Goal: Information Seeking & Learning: Find specific fact

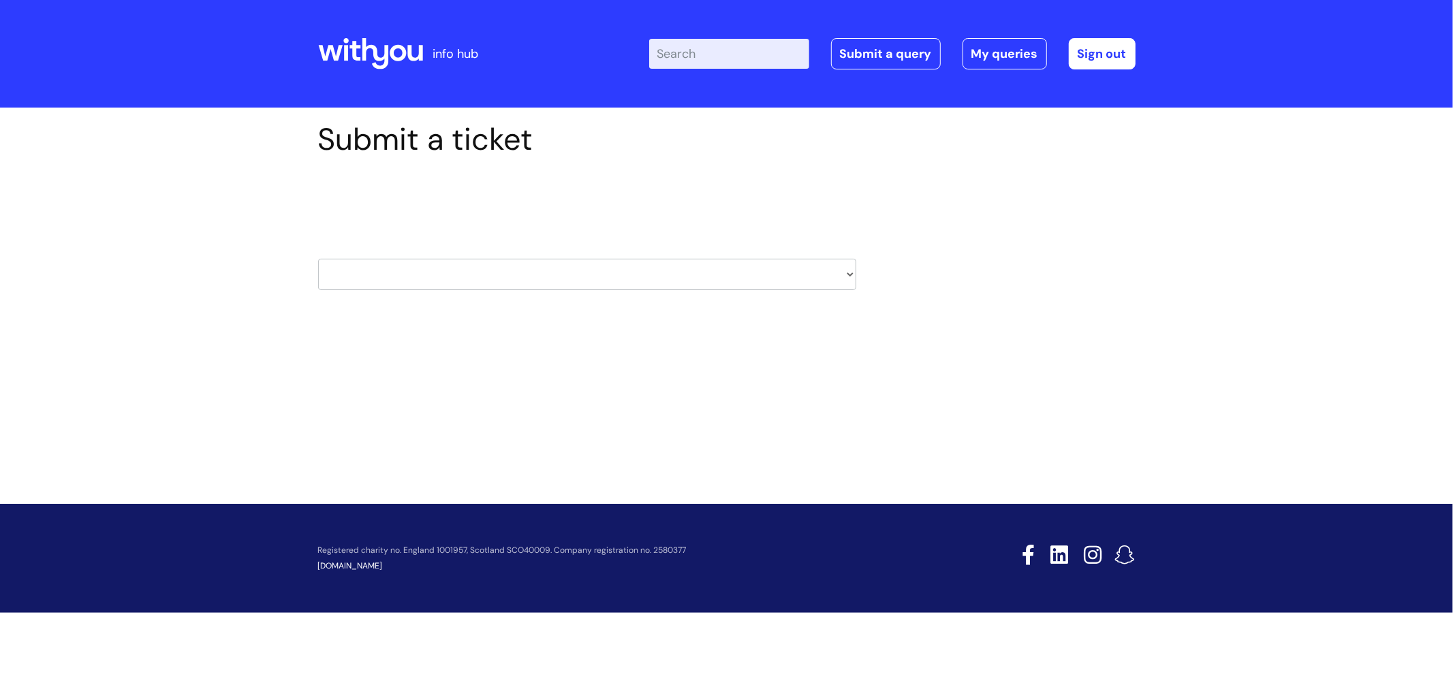
click at [732, 59] on input "Enter your search term here..." at bounding box center [729, 54] width 160 height 30
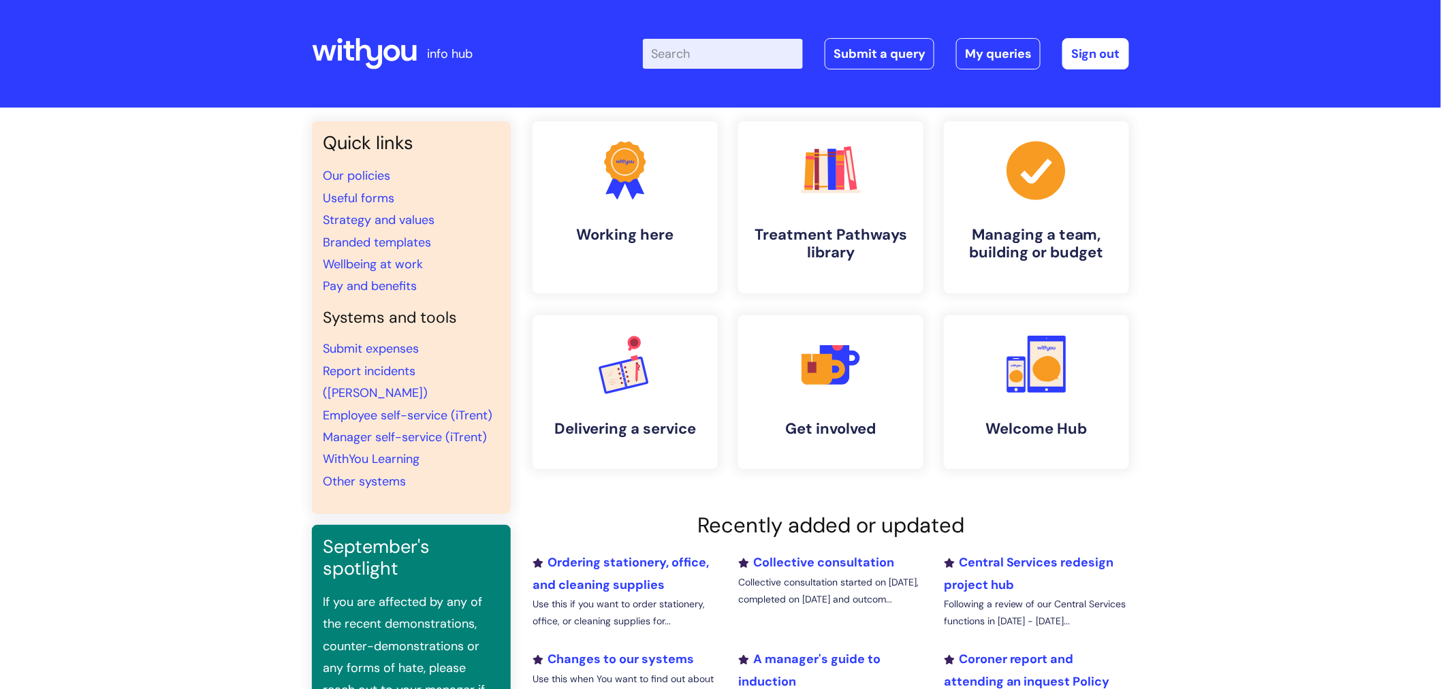
click at [689, 48] on input "Enter your search term here..." at bounding box center [723, 54] width 160 height 30
type input "job descriptions"
click button "Search" at bounding box center [0, 0] width 0 height 0
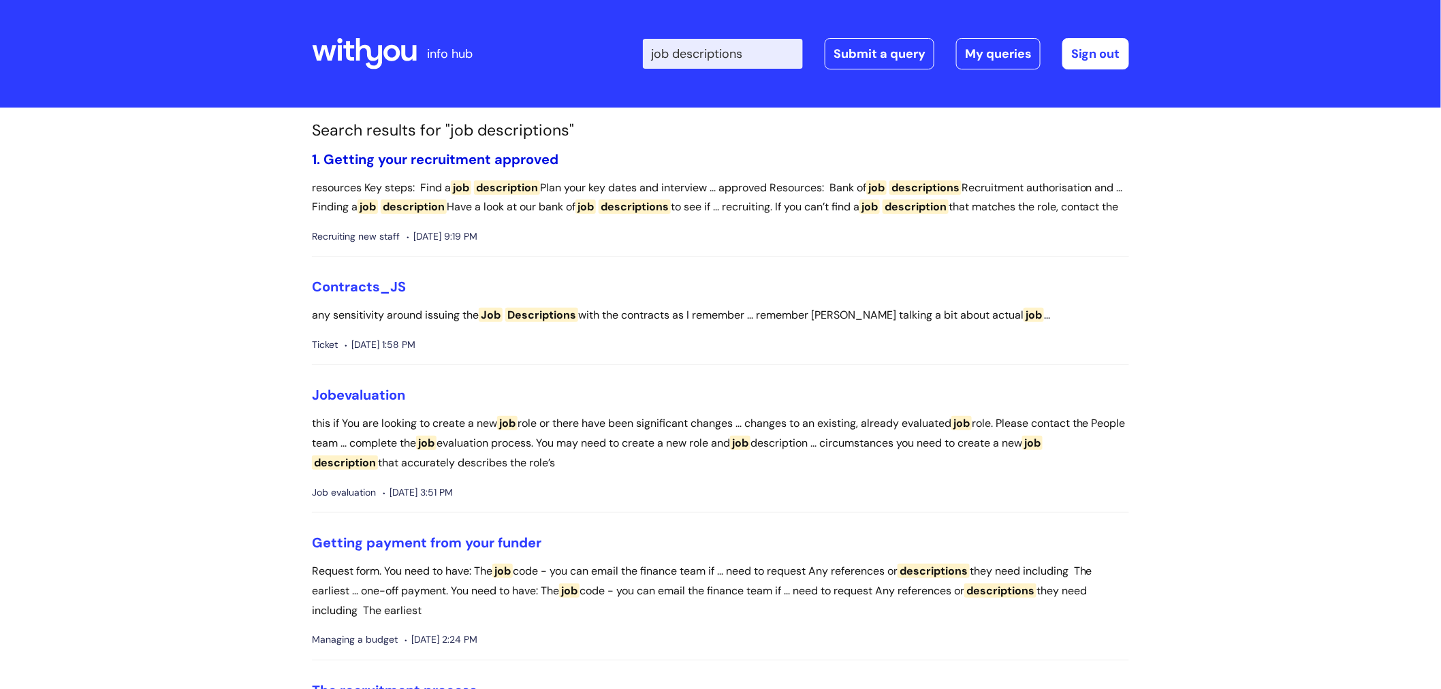
click at [444, 161] on link "1. Getting your recruitment approved" at bounding box center [435, 160] width 247 height 18
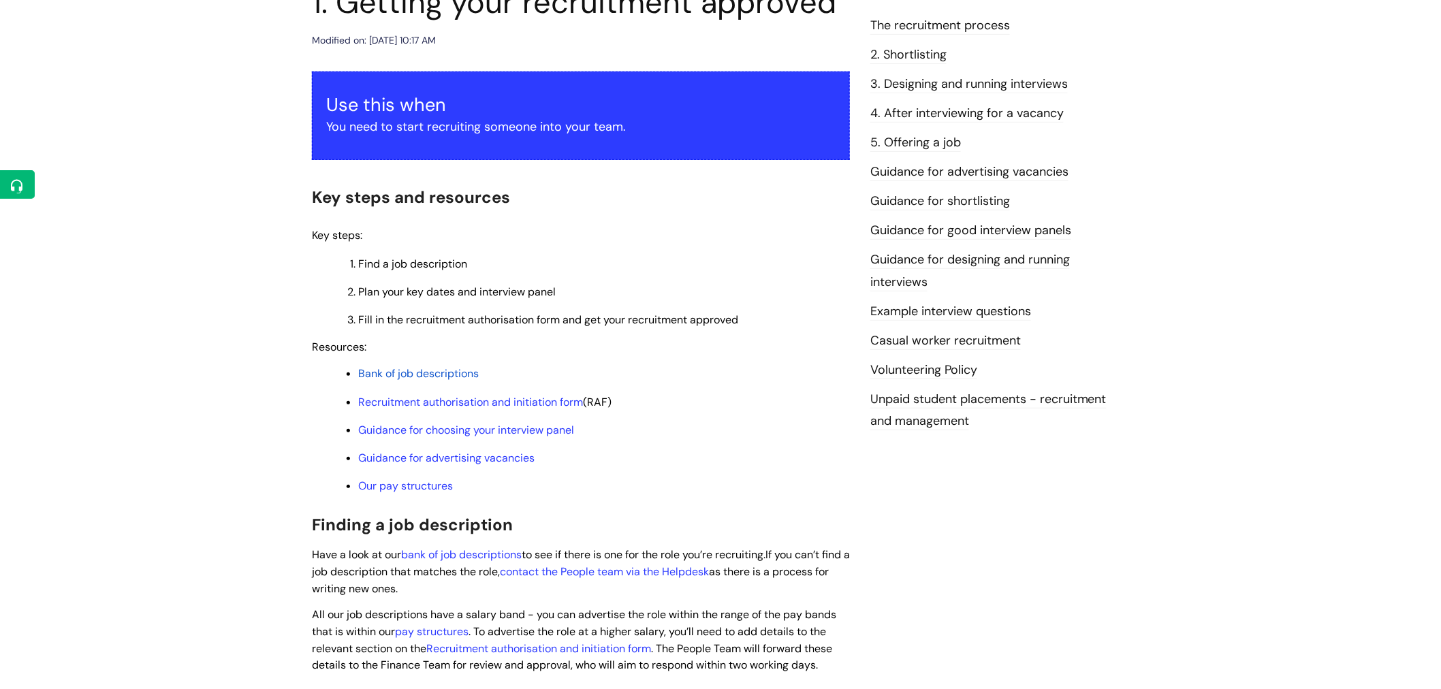
scroll to position [227, 0]
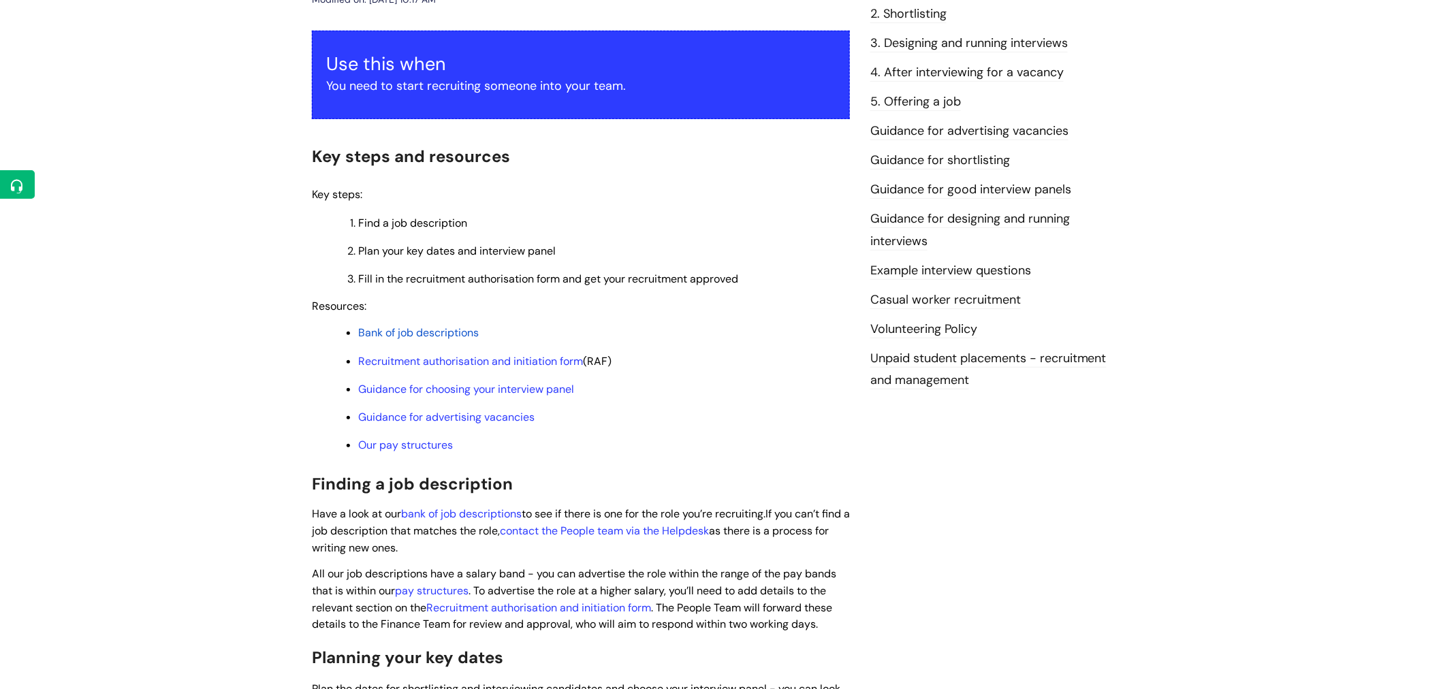
click at [420, 338] on span "Bank of job descriptions" at bounding box center [418, 333] width 121 height 14
